Goal: Transaction & Acquisition: Purchase product/service

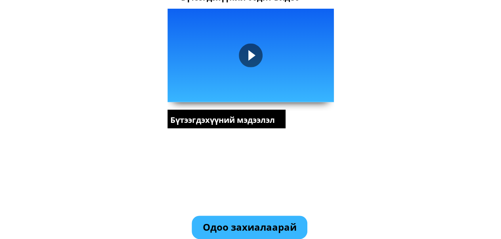
scroll to position [1030, 0]
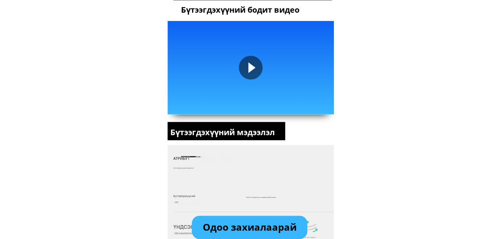
click at [250, 71] on div at bounding box center [251, 68] width 24 height 24
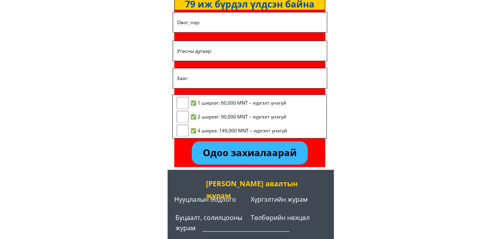
scroll to position [2064, 0]
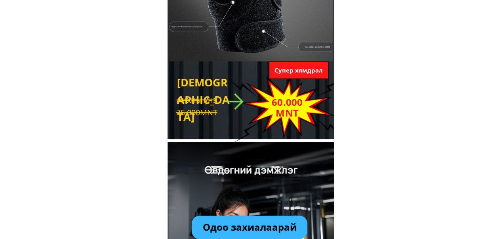
scroll to position [198, 0]
